Goal: Communication & Community: Answer question/provide support

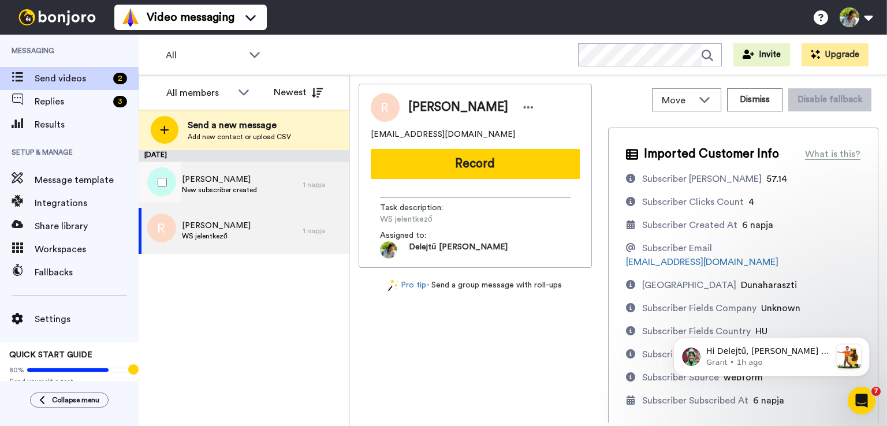
click at [237, 180] on span "[PERSON_NAME]" at bounding box center [219, 180] width 75 height 12
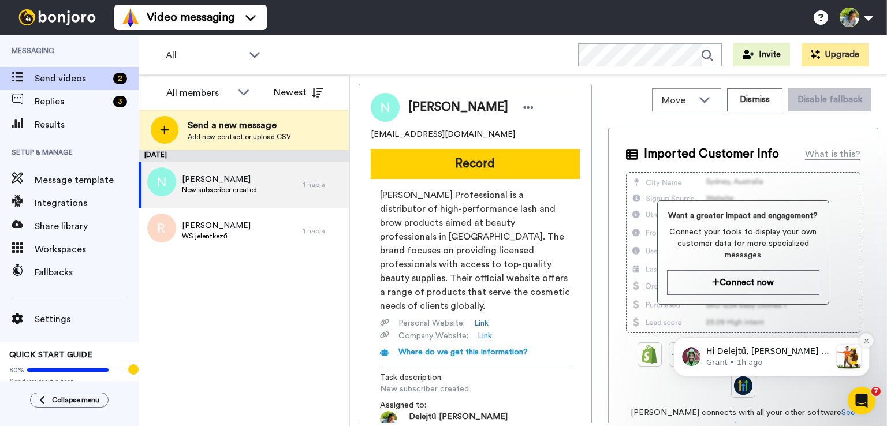
click at [865, 337] on button "Dismiss notification" at bounding box center [866, 340] width 15 height 15
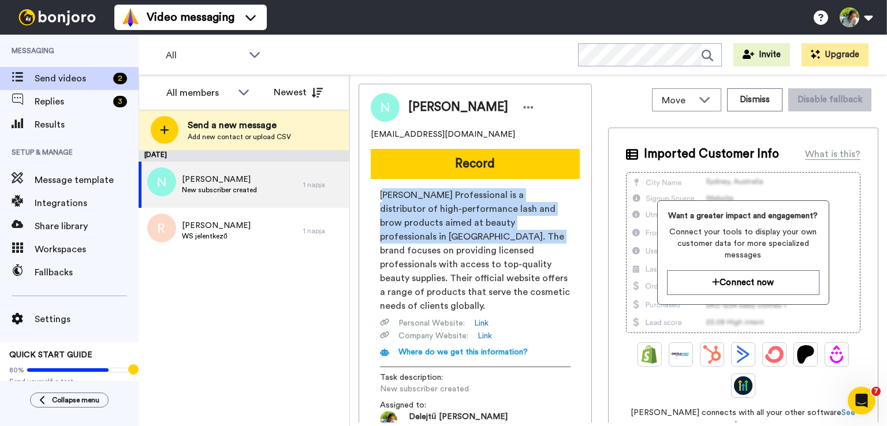
drag, startPoint x: 384, startPoint y: 194, endPoint x: 430, endPoint y: 239, distance: 65.4
click at [430, 239] on span "Noemi Professional is a distributor of high-performance lash and brow products …" at bounding box center [475, 250] width 191 height 125
click at [86, 105] on span "Replies" at bounding box center [72, 102] width 74 height 14
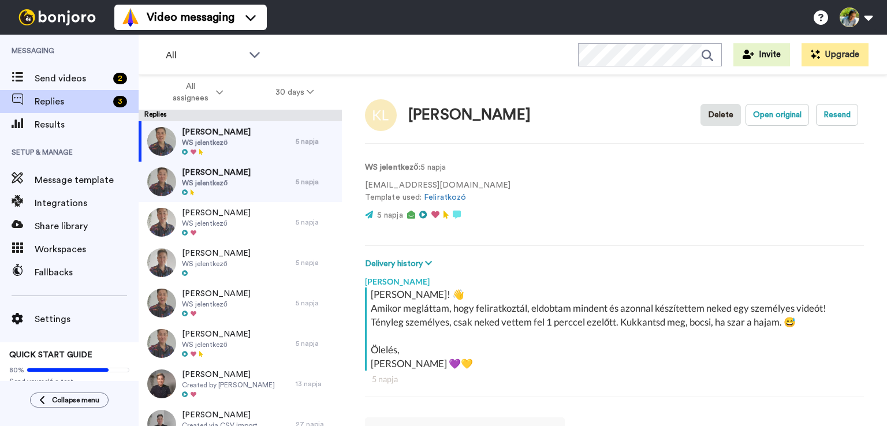
scroll to position [5, 0]
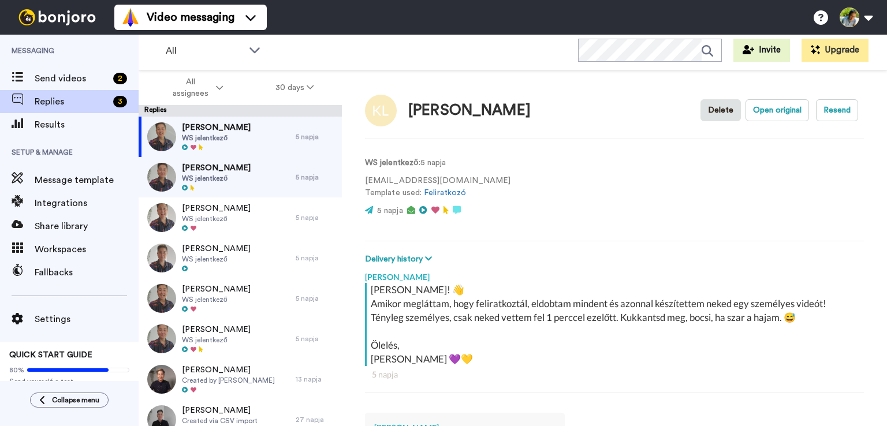
type textarea "x"
